Goal: Communication & Community: Ask a question

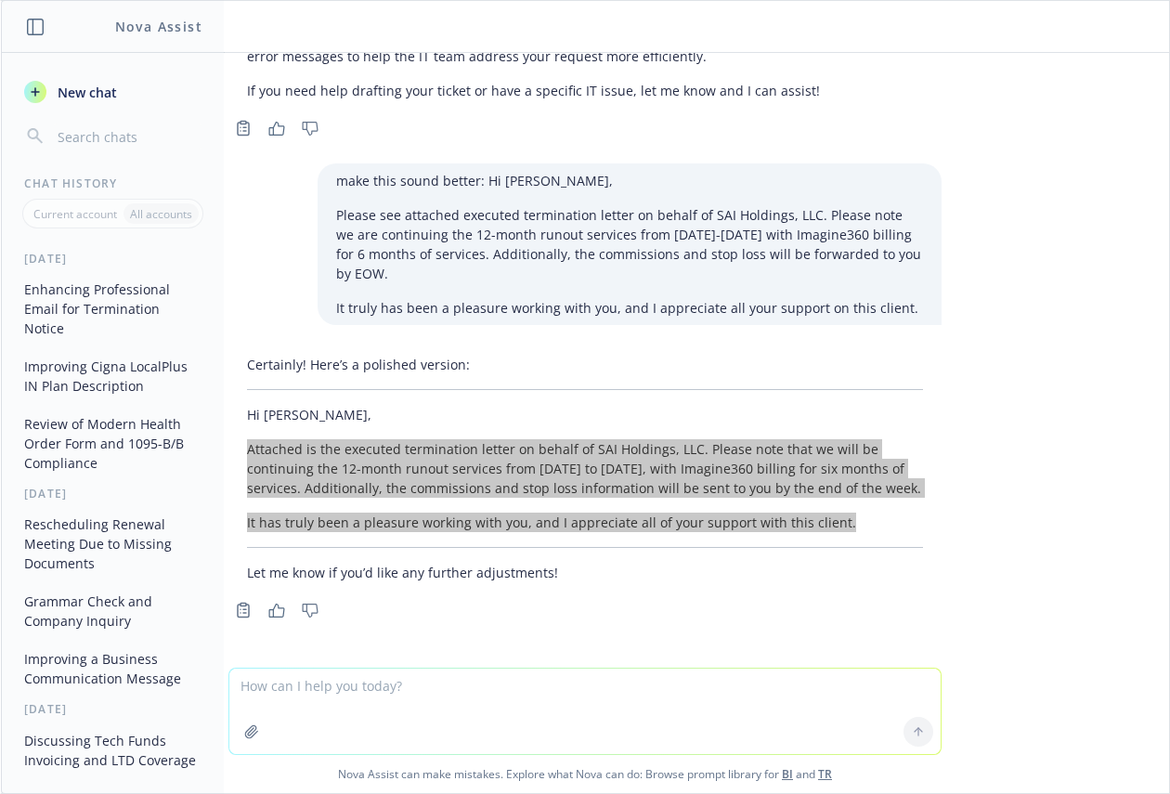
scroll to position [208, 0]
